Goal: Check status: Check status

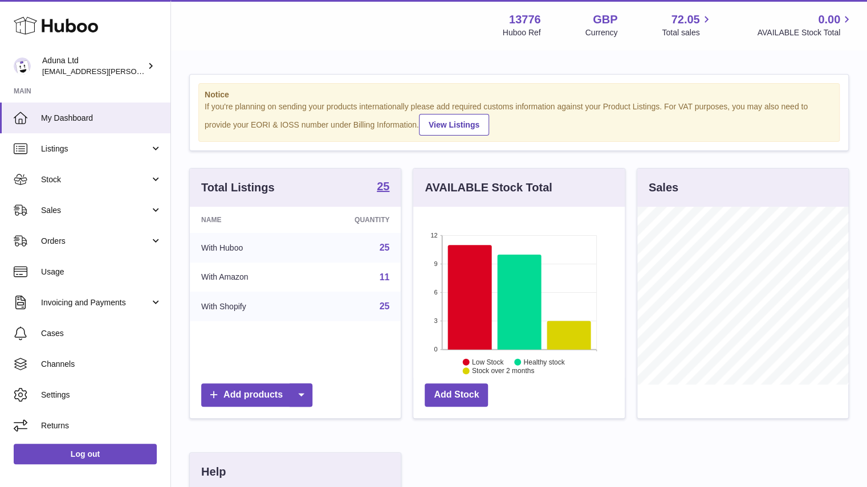
scroll to position [178, 211]
click at [124, 217] on link "Sales" at bounding box center [85, 210] width 170 height 31
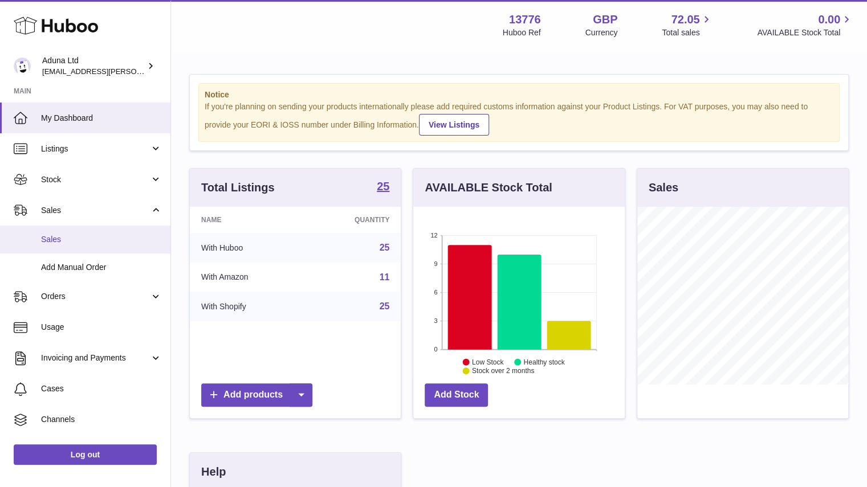
click at [121, 237] on span "Sales" at bounding box center [101, 239] width 121 height 11
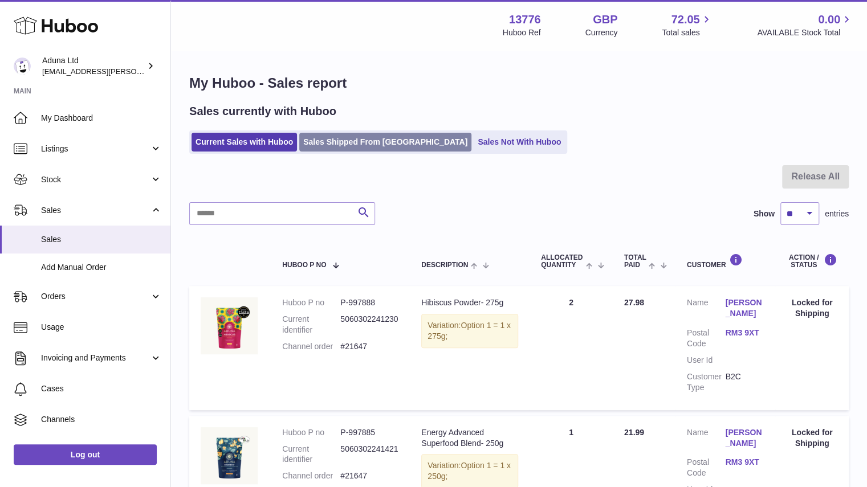
click at [377, 141] on link "Sales Shipped From [GEOGRAPHIC_DATA]" at bounding box center [385, 142] width 172 height 19
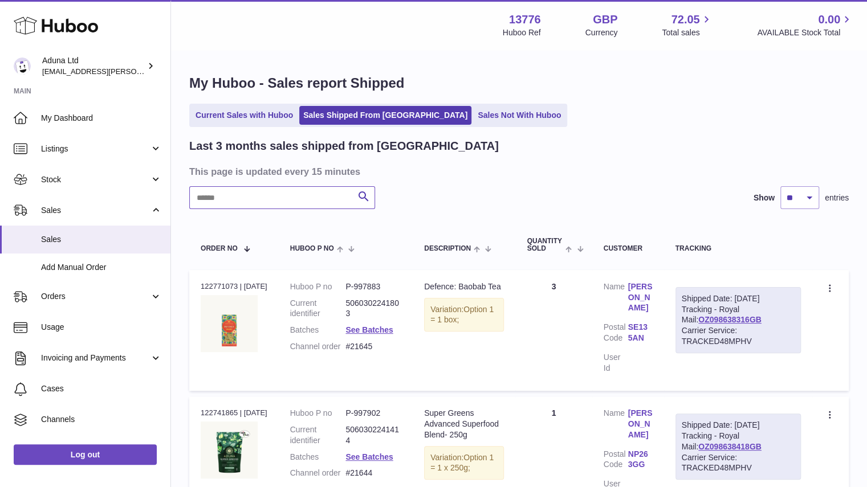
click at [268, 203] on input "text" at bounding box center [282, 197] width 186 height 23
paste input "*******"
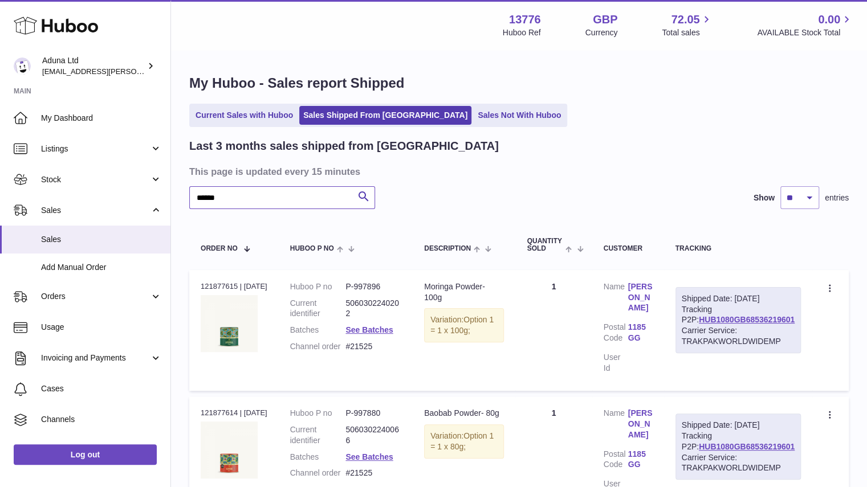
scroll to position [260, 0]
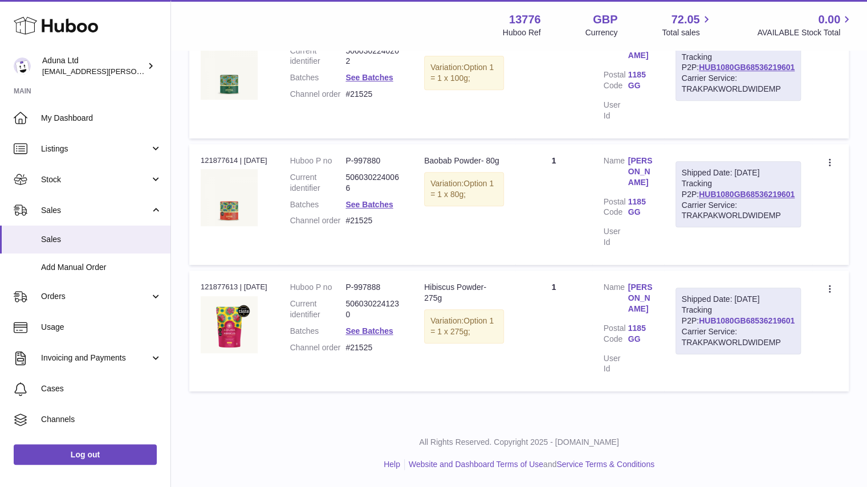
type input "******"
click at [718, 325] on link "HUB1080GB68536219601" at bounding box center [747, 320] width 96 height 9
click at [639, 345] on link "1185 GG" at bounding box center [640, 334] width 25 height 22
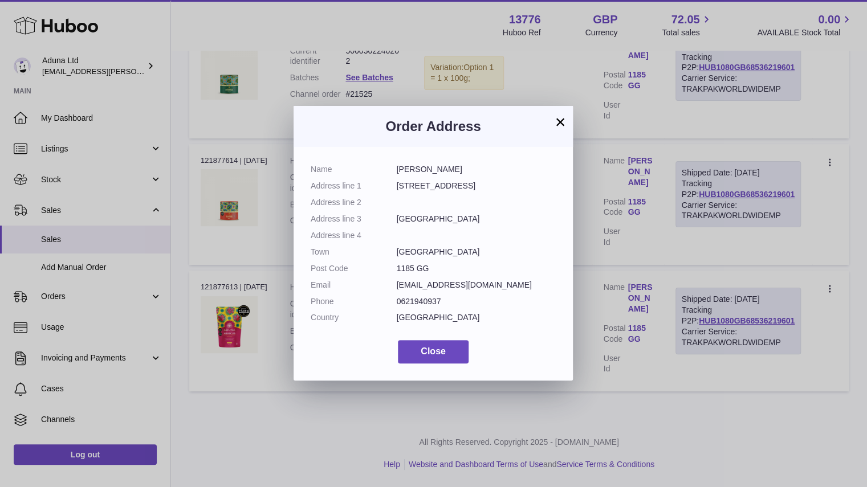
scroll to position [252, 0]
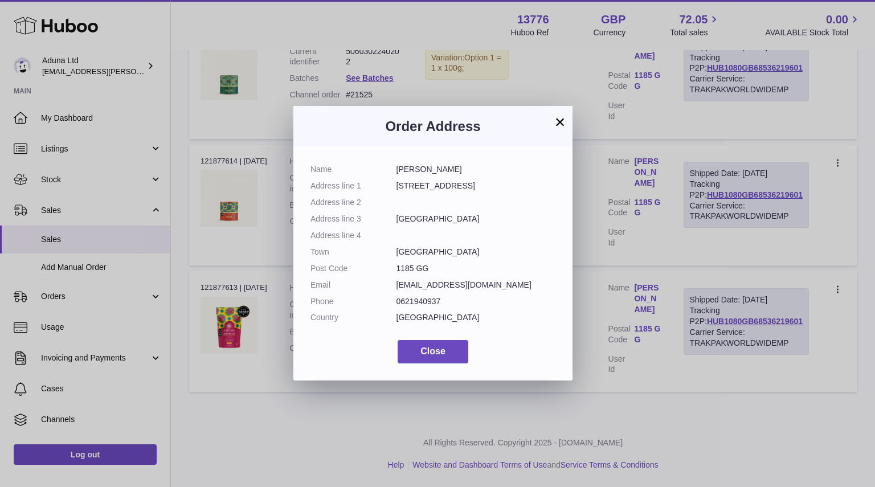
drag, startPoint x: 398, startPoint y: 267, endPoint x: 451, endPoint y: 266, distance: 53.0
click at [451, 266] on dd "1185 GG" at bounding box center [477, 268] width 160 height 11
copy dd "1185 GG"
click at [557, 117] on button "×" at bounding box center [560, 122] width 14 height 14
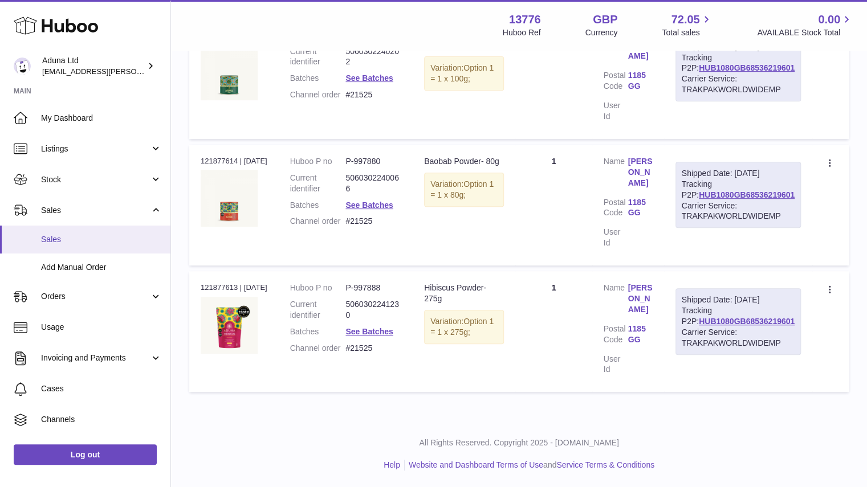
click at [141, 233] on link "Sales" at bounding box center [85, 240] width 170 height 28
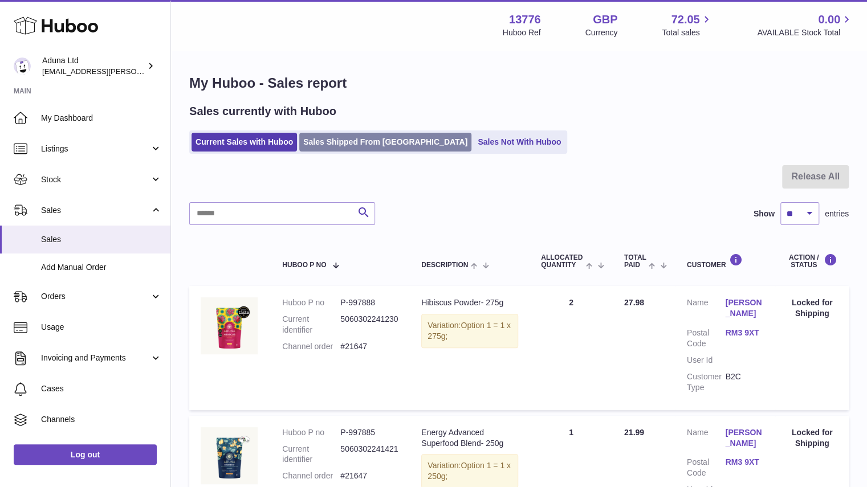
click at [350, 145] on link "Sales Shipped From [GEOGRAPHIC_DATA]" at bounding box center [385, 142] width 172 height 19
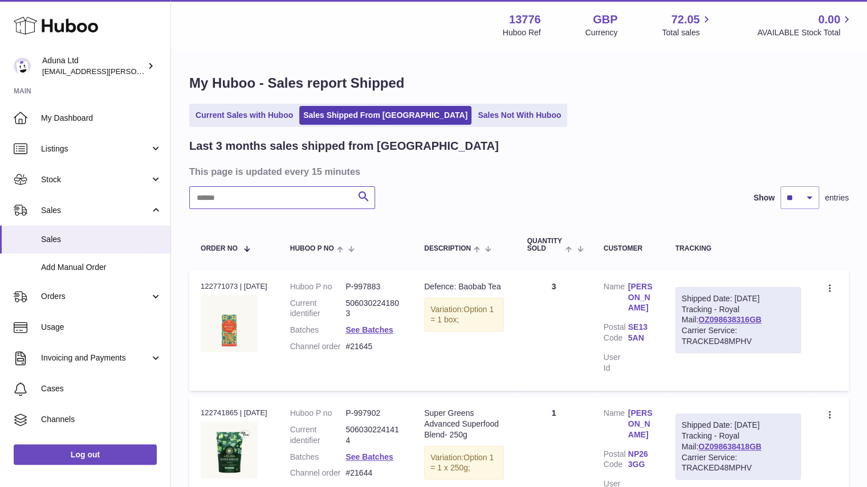
click at [284, 203] on input "text" at bounding box center [282, 197] width 186 height 23
type input "****"
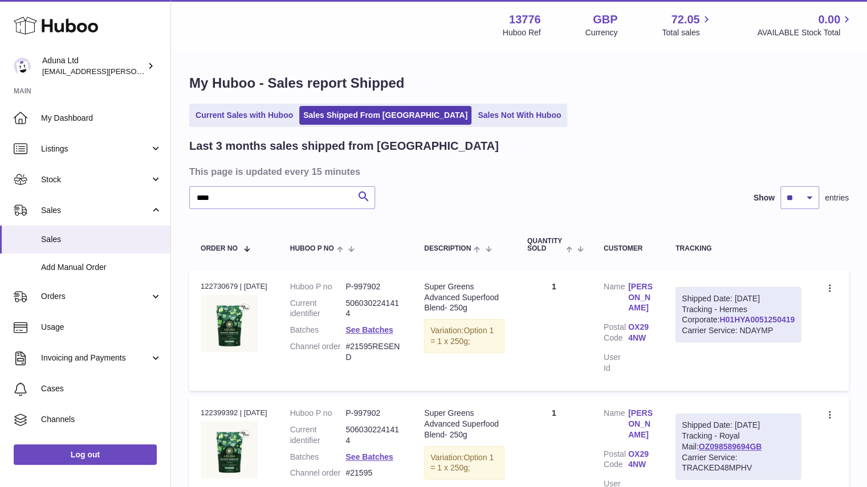
click at [762, 324] on link "H01HYA0051250419" at bounding box center [756, 319] width 75 height 9
